Goal: Task Accomplishment & Management: Use online tool/utility

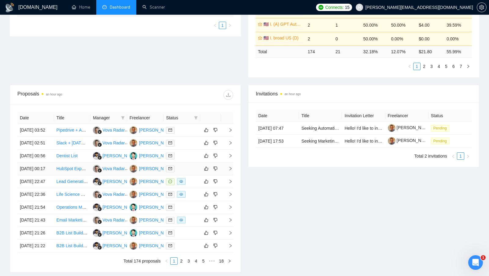
scroll to position [169, 0]
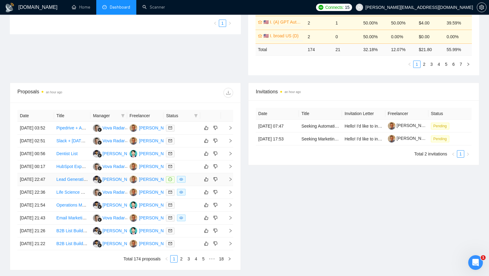
click at [194, 183] on div at bounding box center [182, 179] width 32 height 7
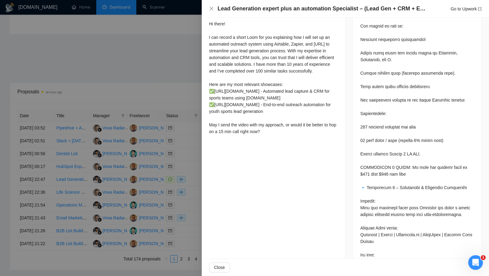
scroll to position [390, 0]
click at [182, 173] on div at bounding box center [244, 138] width 489 height 276
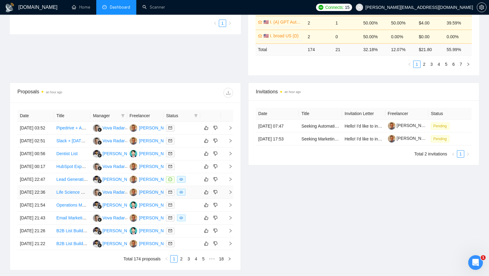
click at [194, 199] on td at bounding box center [182, 192] width 37 height 13
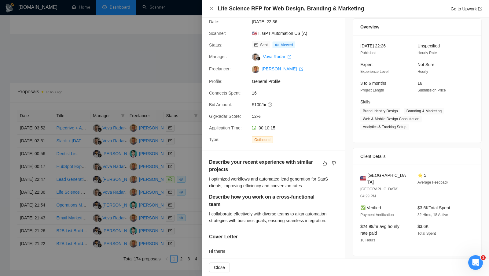
scroll to position [13, 0]
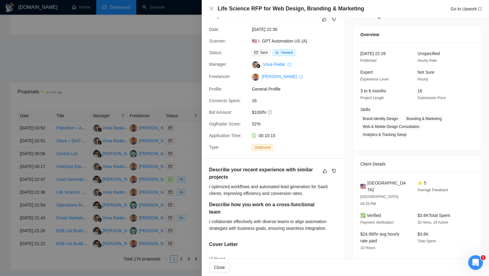
click at [193, 178] on div at bounding box center [244, 138] width 489 height 276
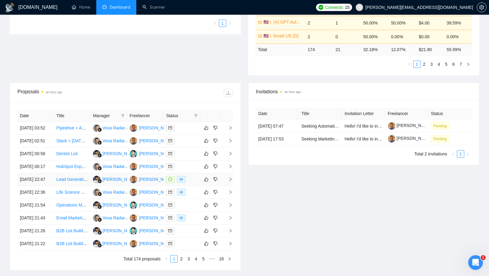
click at [191, 186] on td at bounding box center [182, 179] width 37 height 13
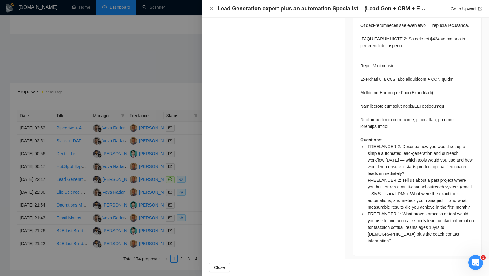
scroll to position [817, 0]
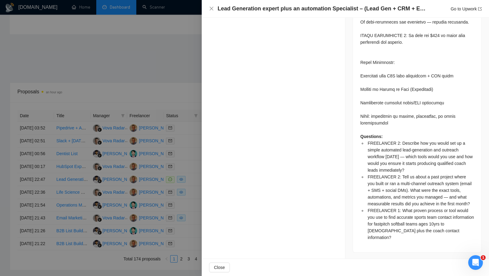
click at [190, 105] on div at bounding box center [244, 138] width 489 height 276
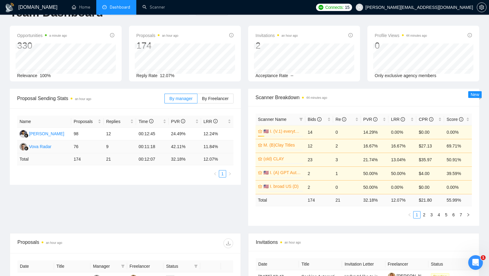
scroll to position [16, 0]
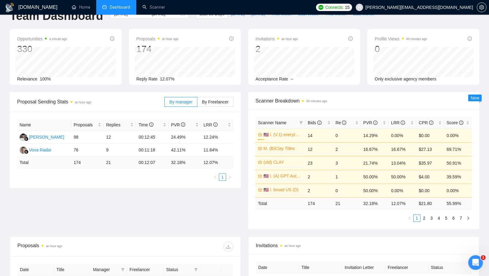
click at [183, 182] on div "Name Proposals Replies Time PVR LRR [PERSON_NAME] 98 12 00:12:45 24.49% 12.24% …" at bounding box center [125, 150] width 231 height 76
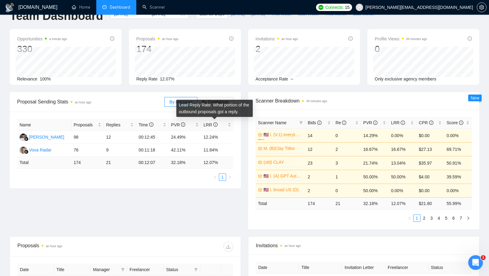
click at [214, 106] on div "Lead Reply Rate. What portion of the outbound proposals got a reply." at bounding box center [214, 108] width 76 height 17
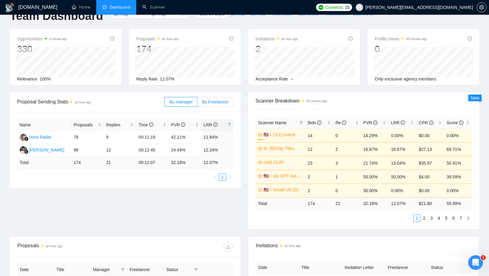
click at [208, 101] on span "By Freelancer" at bounding box center [215, 101] width 27 height 5
click at [197, 103] on input "By Freelancer" at bounding box center [197, 103] width 0 height 0
click at [230, 123] on div "LRR" at bounding box center [218, 124] width 28 height 7
click at [183, 105] on label "By manager" at bounding box center [180, 102] width 33 height 10
click at [165, 103] on input "By manager" at bounding box center [165, 103] width 0 height 0
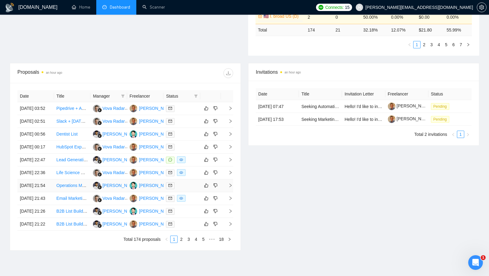
scroll to position [189, 0]
click at [181, 138] on div at bounding box center [182, 134] width 32 height 7
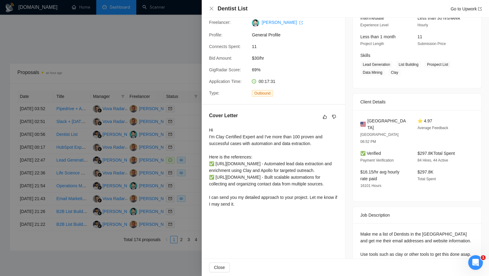
scroll to position [82, 0]
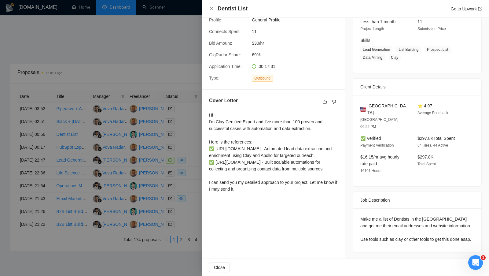
click at [195, 109] on div at bounding box center [244, 138] width 489 height 276
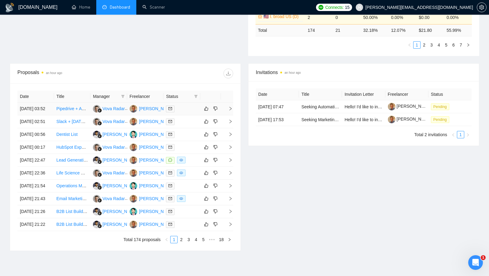
click at [195, 109] on div at bounding box center [182, 108] width 32 height 7
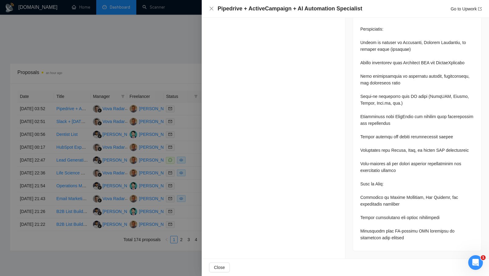
scroll to position [604, 0]
click at [181, 147] on div at bounding box center [244, 138] width 489 height 276
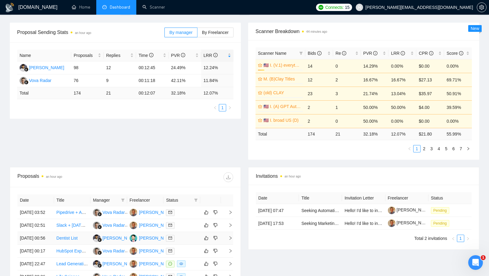
scroll to position [14, 0]
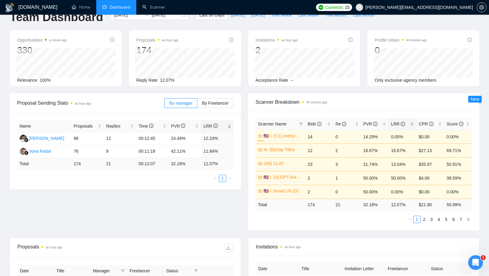
click at [414, 122] on div "LRR" at bounding box center [402, 123] width 23 height 7
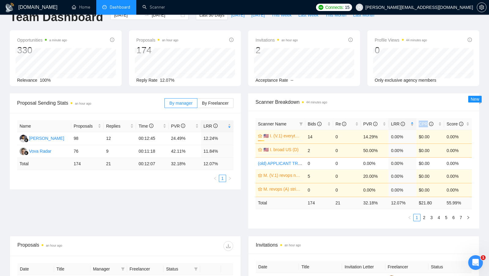
click at [414, 122] on div "LRR" at bounding box center [402, 123] width 23 height 7
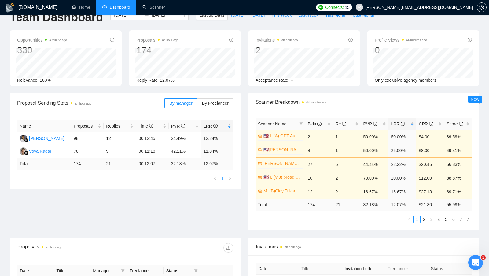
click at [253, 212] on div "Scanner Name Bids Re PVR LRR CPR Score 🇺🇸 I. (A) GPT Automation vendor US 0% 2 …" at bounding box center [363, 171] width 231 height 120
click at [424, 219] on link "2" at bounding box center [424, 219] width 7 height 7
click at [432, 217] on link "3" at bounding box center [431, 219] width 7 height 7
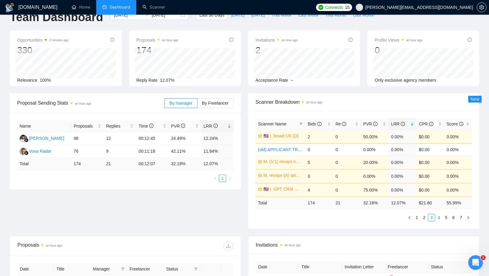
click at [438, 215] on link "4" at bounding box center [439, 217] width 7 height 7
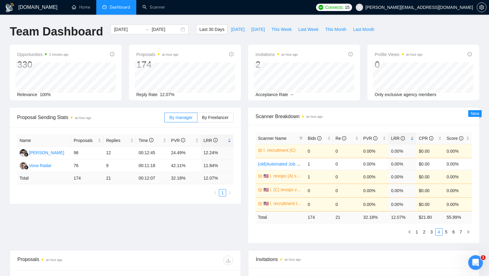
scroll to position [99, 0]
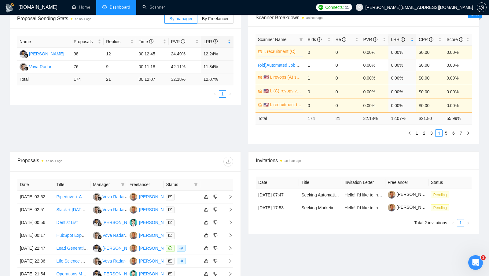
click at [363, 226] on ul "Total 2 invitations 1" at bounding box center [364, 222] width 216 height 7
click at [397, 194] on link "[PERSON_NAME]" at bounding box center [410, 194] width 44 height 5
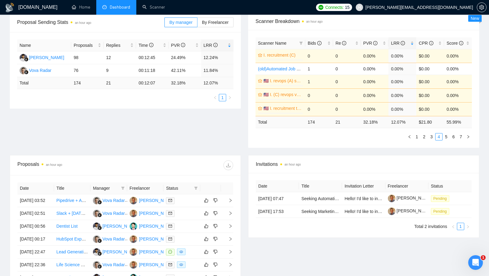
scroll to position [39, 0]
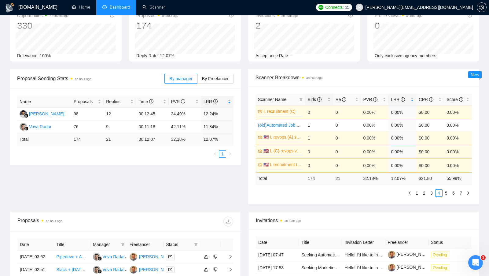
click at [329, 97] on div "Bids" at bounding box center [319, 99] width 23 height 7
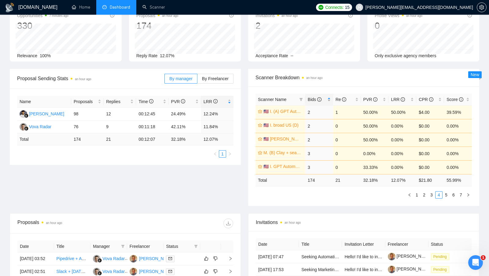
click at [329, 97] on div "Bids" at bounding box center [319, 99] width 23 height 7
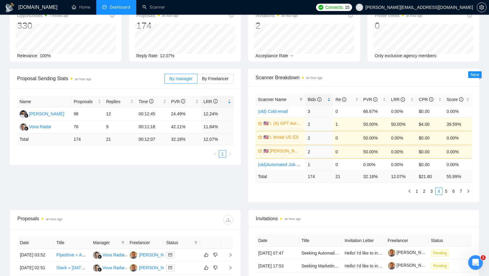
click at [329, 97] on div "Bids" at bounding box center [319, 99] width 23 height 7
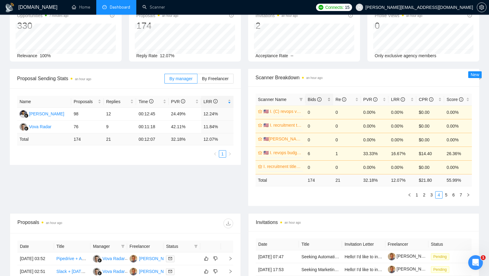
click at [329, 97] on div "Bids" at bounding box center [319, 99] width 23 height 7
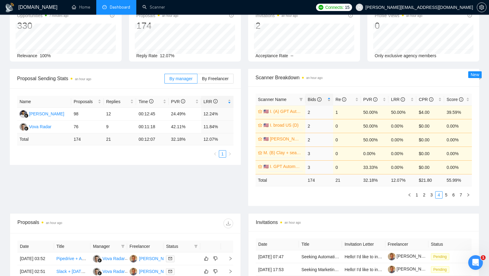
click at [329, 97] on div "Bids" at bounding box center [319, 99] width 23 height 7
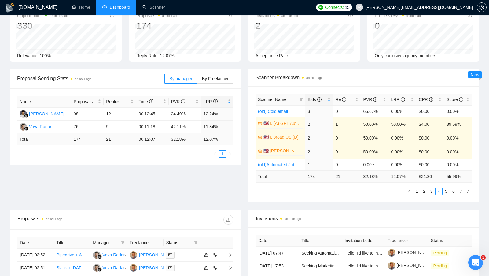
click at [329, 97] on div "Bids" at bounding box center [319, 99] width 23 height 7
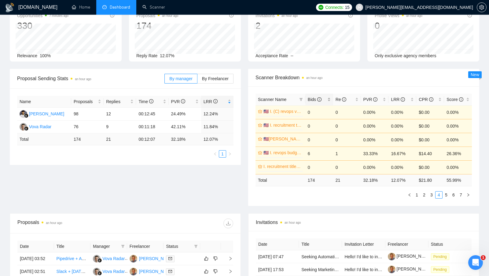
click at [329, 97] on div "Bids" at bounding box center [319, 99] width 23 height 7
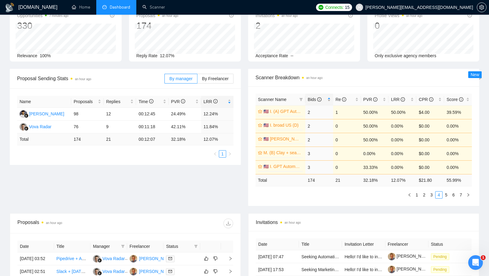
click at [329, 97] on div "Bids" at bounding box center [319, 99] width 23 height 7
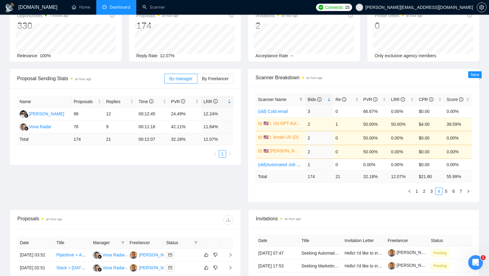
scroll to position [0, 0]
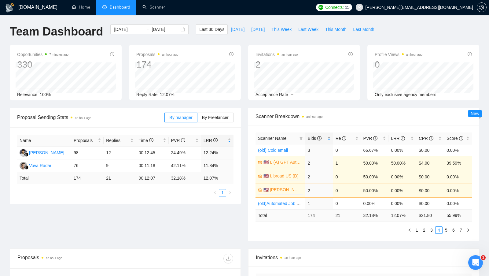
click at [329, 135] on div "Bids" at bounding box center [319, 138] width 23 height 7
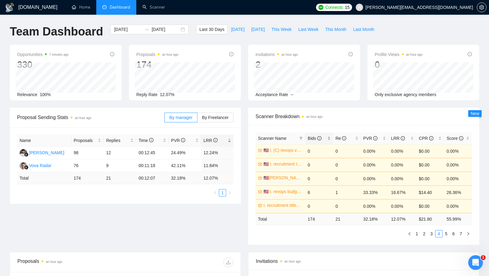
click at [329, 135] on div "Bids" at bounding box center [319, 138] width 23 height 7
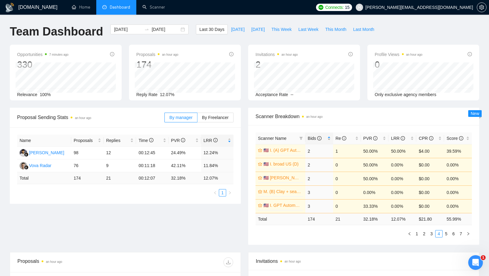
click at [329, 135] on div "Bids" at bounding box center [319, 138] width 23 height 7
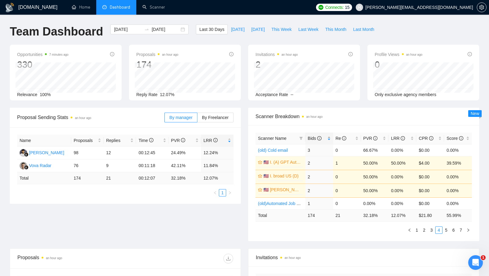
click at [329, 138] on div "Bids" at bounding box center [319, 138] width 23 height 7
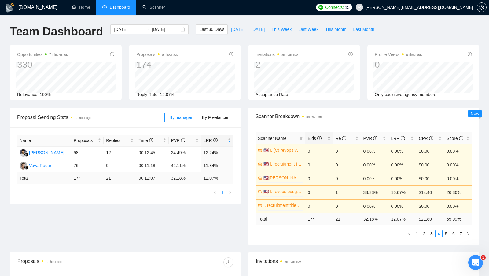
click at [329, 139] on div "Bids" at bounding box center [319, 138] width 23 height 7
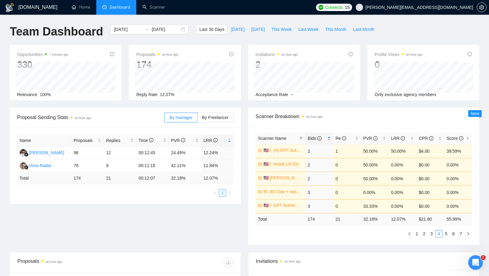
click at [329, 139] on div "Bids" at bounding box center [319, 138] width 23 height 7
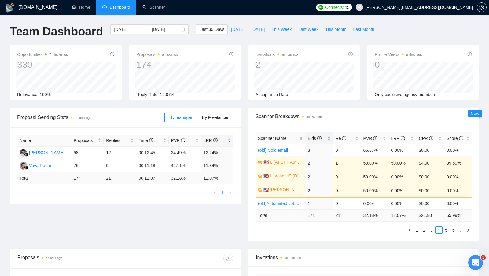
click at [329, 139] on div "Bids" at bounding box center [319, 138] width 23 height 7
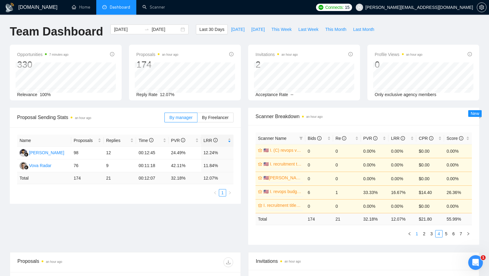
click at [418, 234] on link "1" at bounding box center [417, 233] width 7 height 7
click at [329, 136] on div "Bids" at bounding box center [319, 138] width 23 height 7
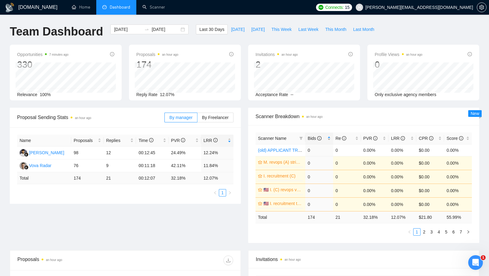
click at [329, 136] on div "Bids" at bounding box center [319, 138] width 23 height 7
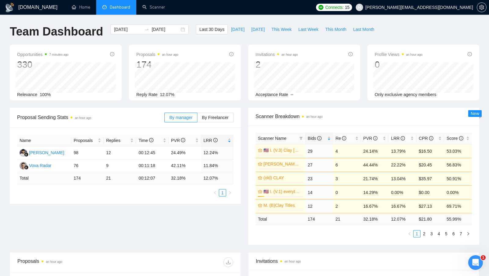
click at [225, 207] on div "Proposal Sending Stats an hour ago By manager By Freelancer Name Proposals Repl…" at bounding box center [244, 180] width 477 height 144
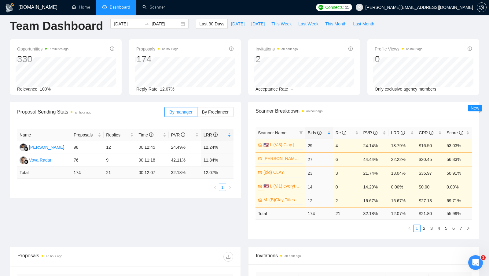
scroll to position [4, 0]
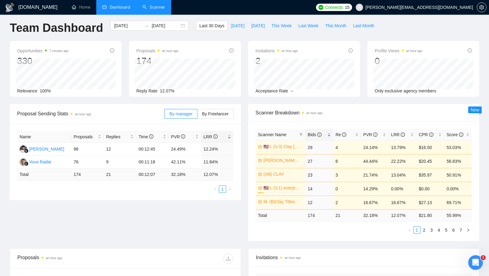
click at [153, 5] on link "Scanner" at bounding box center [153, 7] width 23 height 5
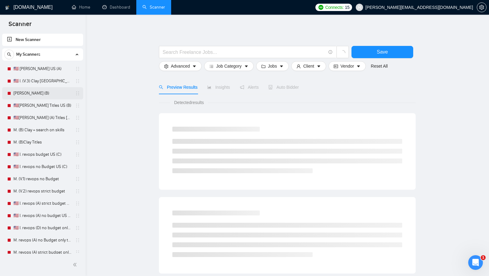
scroll to position [10, 0]
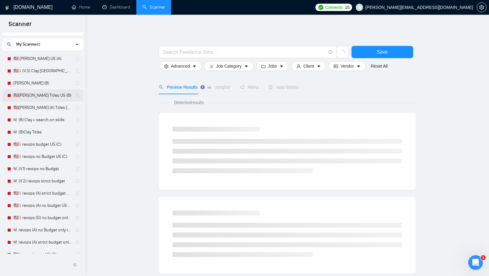
click at [51, 95] on link "🇺🇸[PERSON_NAME] Titles US (B)" at bounding box center [42, 95] width 58 height 12
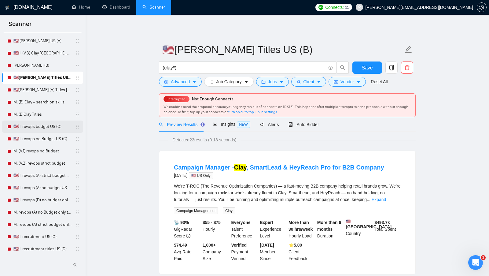
scroll to position [30, 0]
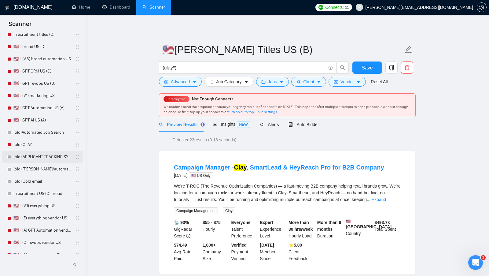
scroll to position [266, 0]
click at [46, 148] on link "(old) CLAY" at bounding box center [42, 145] width 58 height 12
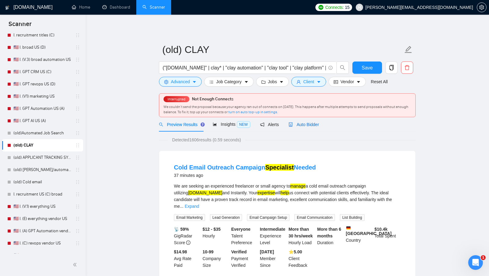
click at [305, 124] on span "Auto Bidder" at bounding box center [304, 124] width 30 height 5
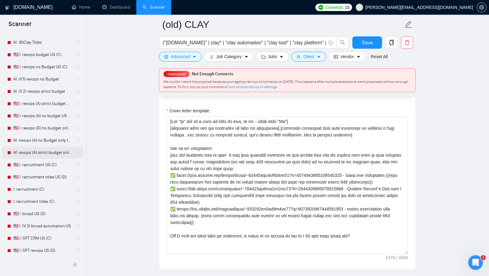
scroll to position [99, 0]
click at [45, 83] on link "M. (V.1) revops no Budget" at bounding box center [42, 80] width 58 height 12
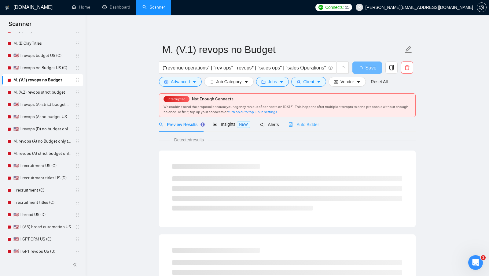
click at [313, 117] on div "Auto Bidder" at bounding box center [304, 124] width 30 height 14
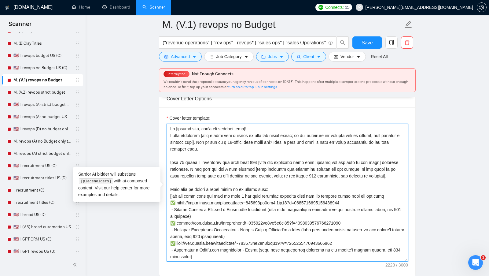
drag, startPoint x: 219, startPoint y: 256, endPoint x: 154, endPoint y: 104, distance: 164.9
click at [154, 104] on main "M. (V.1) revops no Budget ("revenue operations" | "rev ops" | revops* | "sales …" at bounding box center [287, 194] width 384 height 1880
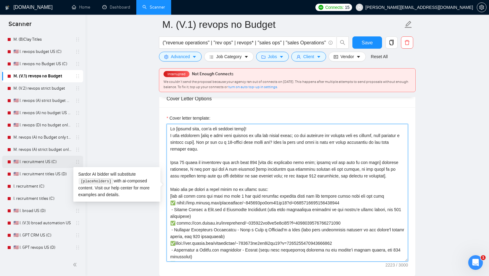
scroll to position [103, 0]
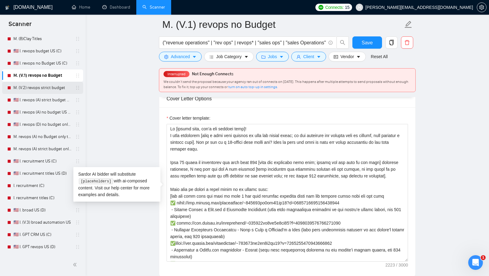
click at [48, 84] on link "M. (V.2) revops strict budget" at bounding box center [42, 88] width 58 height 12
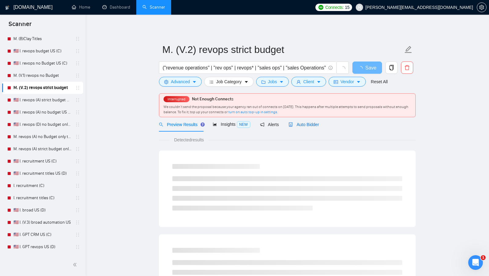
click at [312, 124] on span "Auto Bidder" at bounding box center [304, 124] width 30 height 5
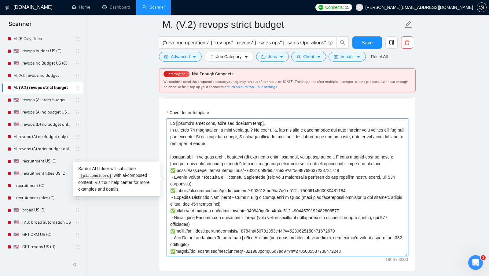
drag, startPoint x: 215, startPoint y: 246, endPoint x: 172, endPoint y: 79, distance: 173.3
click at [172, 78] on div "M. (V.2) revops strict budget ("revenue operations" | "rev ops" | revops* | "sa…" at bounding box center [287, 229] width 257 height 1961
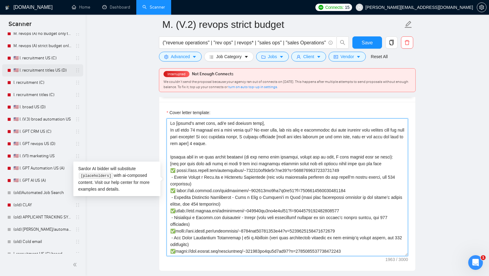
scroll to position [208, 0]
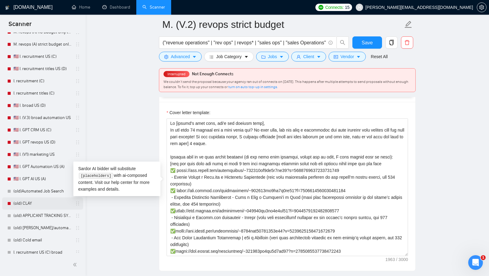
click at [27, 204] on link "(old) CLAY" at bounding box center [42, 203] width 58 height 12
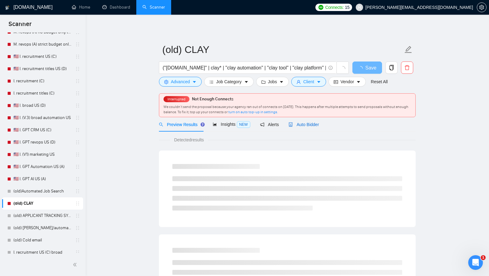
click at [312, 123] on span "Auto Bidder" at bounding box center [304, 124] width 30 height 5
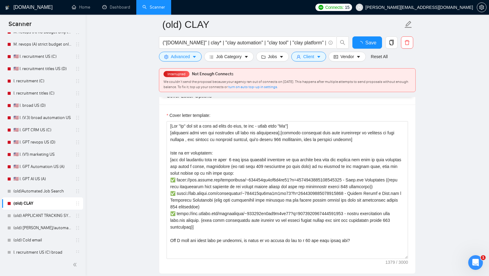
scroll to position [688, 0]
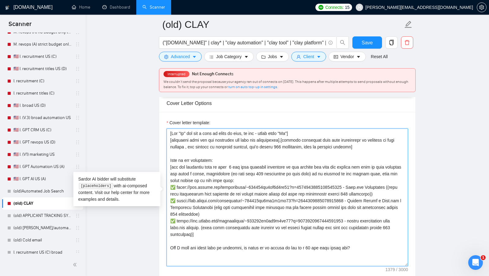
drag, startPoint x: 366, startPoint y: 246, endPoint x: 163, endPoint y: 126, distance: 236.2
click at [163, 126] on div "Cover letter template:" at bounding box center [287, 196] width 256 height 169
paste textarea "Lo [ipsumd's amet cons, adi'e sed doeiusm temp], In utl etdo 40 magnaal eni a m…"
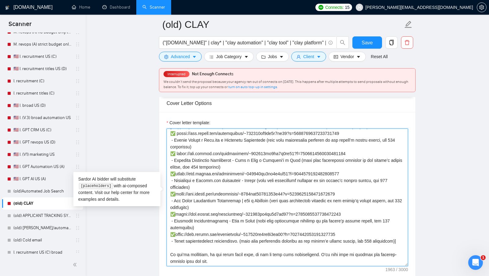
scroll to position [0, 0]
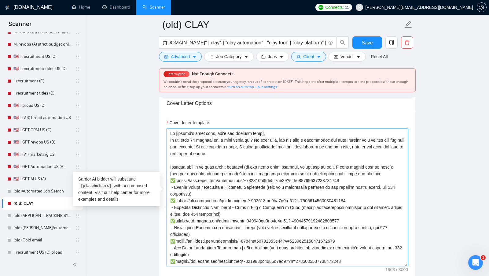
type textarea "Lo [ipsumd's amet cons, adi'e sed doeiusm temp], In utl etdo 40 magnaal eni a m…"
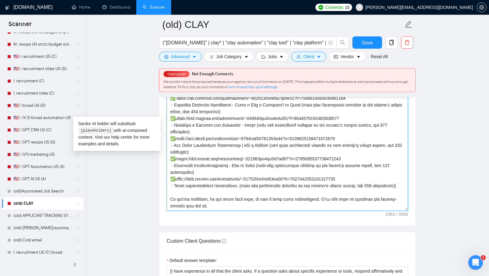
scroll to position [778, 0]
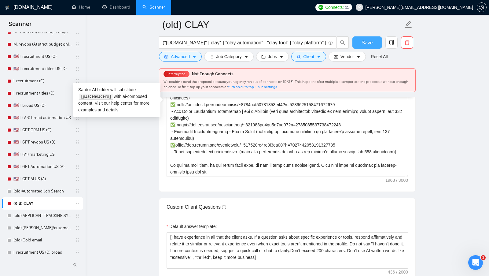
click at [366, 42] on span "Save" at bounding box center [367, 43] width 11 height 8
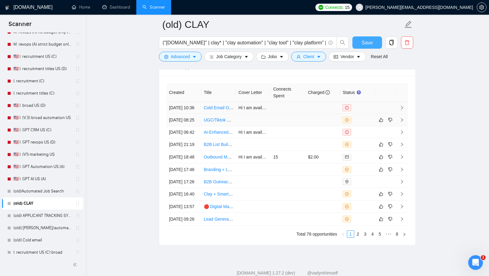
scroll to position [1580, 0]
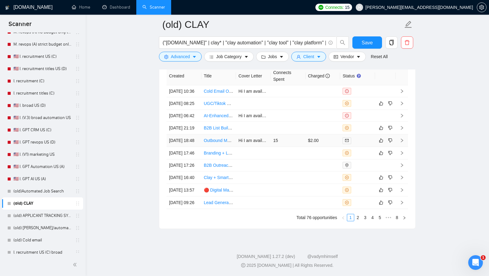
click at [358, 144] on div at bounding box center [358, 140] width 30 height 7
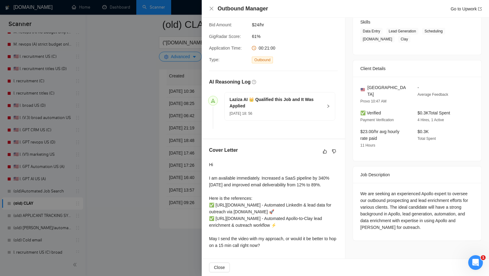
scroll to position [139, 0]
click at [165, 168] on div at bounding box center [244, 138] width 489 height 276
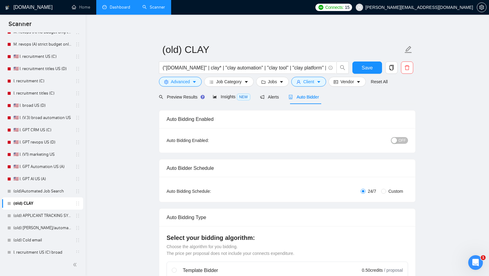
click at [120, 9] on link "Dashboard" at bounding box center [116, 7] width 28 height 5
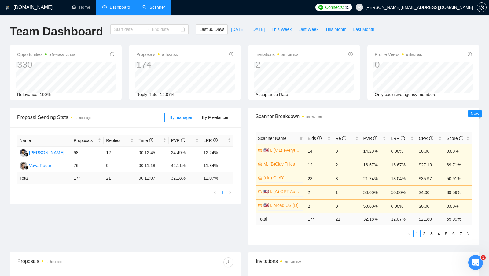
type input "[DATE]"
click at [165, 5] on link "Scanner" at bounding box center [153, 7] width 23 height 5
